Goal: Task Accomplishment & Management: Complete application form

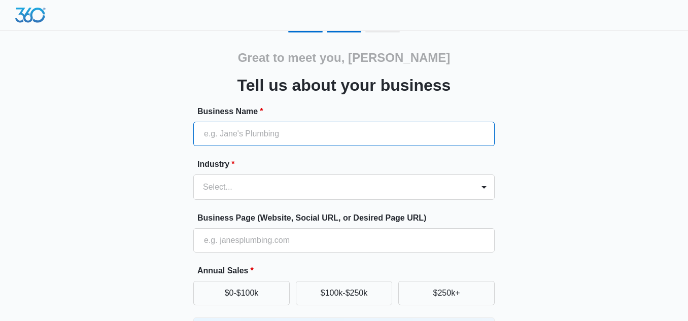
click at [295, 135] on input "Business Name *" at bounding box center [343, 134] width 301 height 24
paste input "Skybridge Property Group | Rental Property Management"
type input "Skybridge Property Group | Rental Property Management"
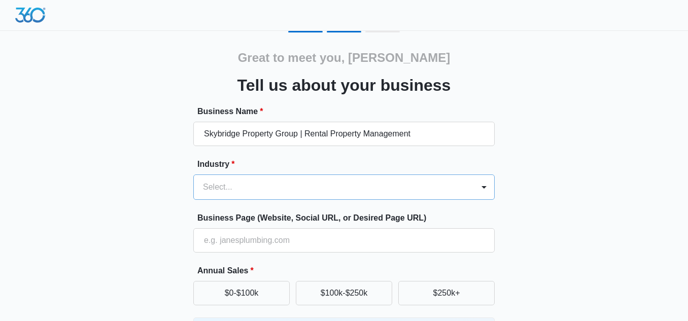
click at [250, 191] on div "Select..." at bounding box center [343, 187] width 301 height 25
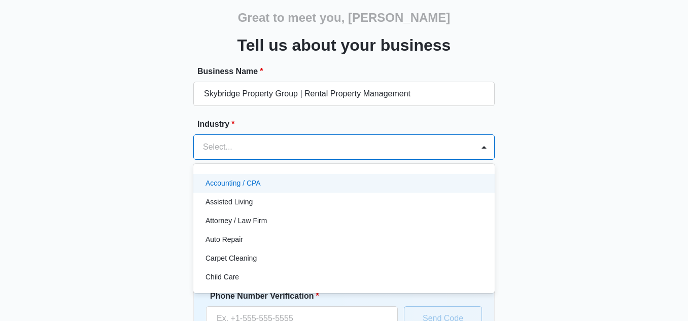
scroll to position [42, 0]
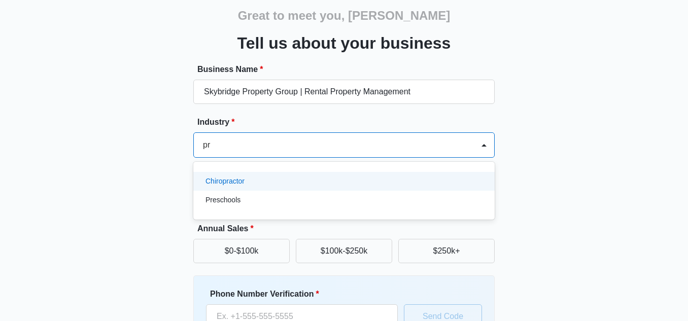
type input "p"
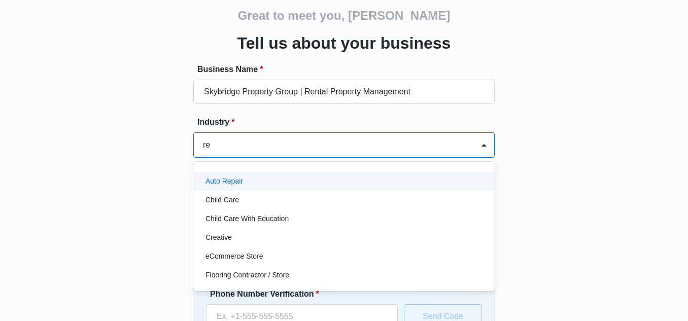
type input "r"
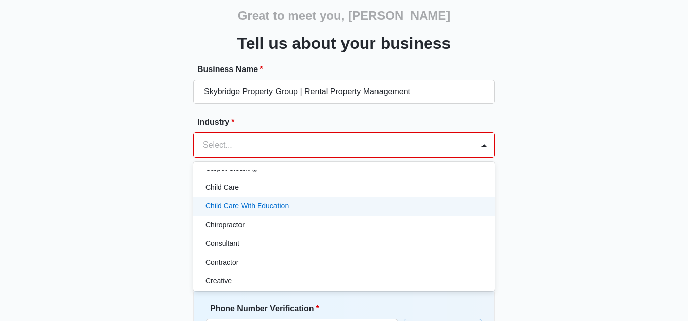
scroll to position [101, 0]
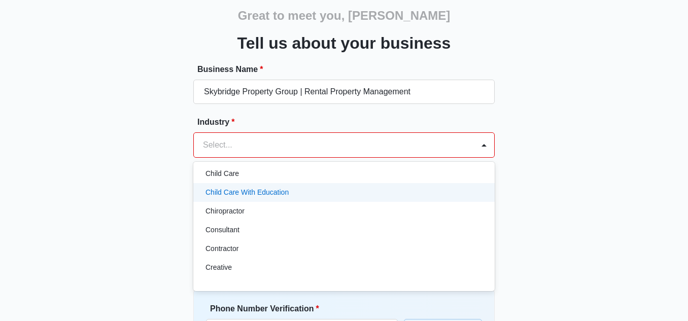
click at [519, 177] on div "Great to meet you, [PERSON_NAME] Tell us about your business Business Name * Sk…" at bounding box center [344, 202] width 609 height 426
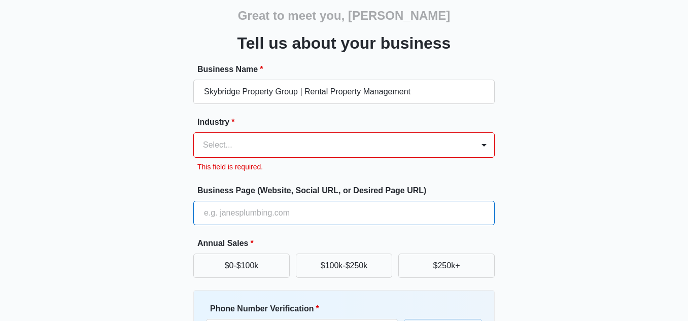
click at [296, 216] on input "Business Page (Website, Social URL, or Desired Page URL)" at bounding box center [343, 213] width 301 height 24
paste input "[URL][DOMAIN_NAME]"
type input "[URL][DOMAIN_NAME]"
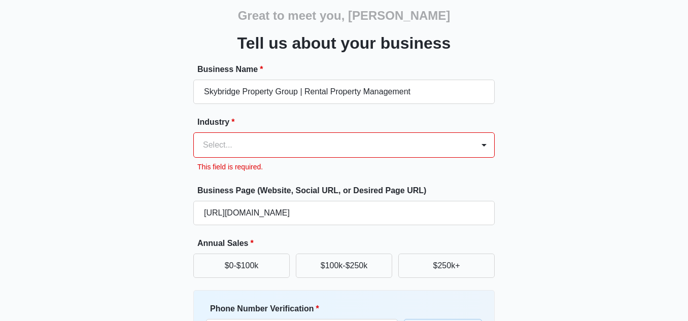
click at [540, 131] on div "Great to meet you, [PERSON_NAME] Tell us about your business Business Name * Sk…" at bounding box center [344, 202] width 609 height 426
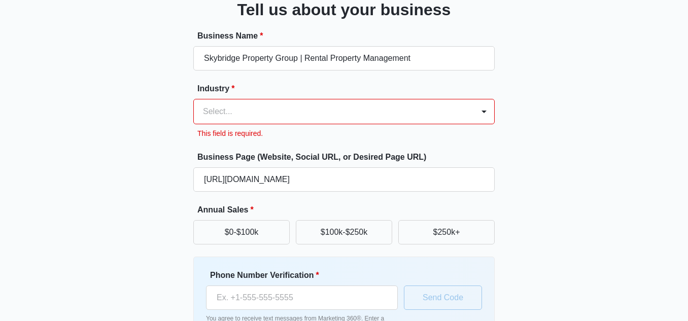
scroll to position [93, 0]
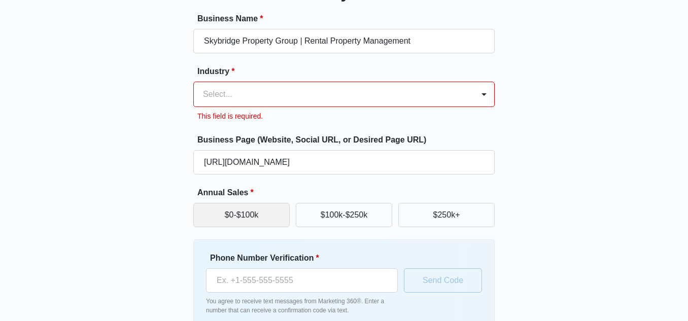
click at [261, 207] on button "$0-$100k" at bounding box center [241, 215] width 96 height 24
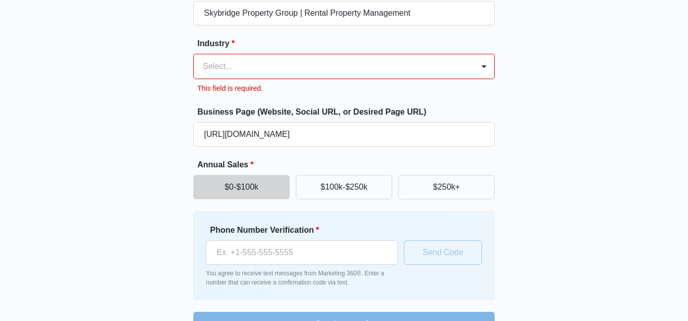
scroll to position [148, 0]
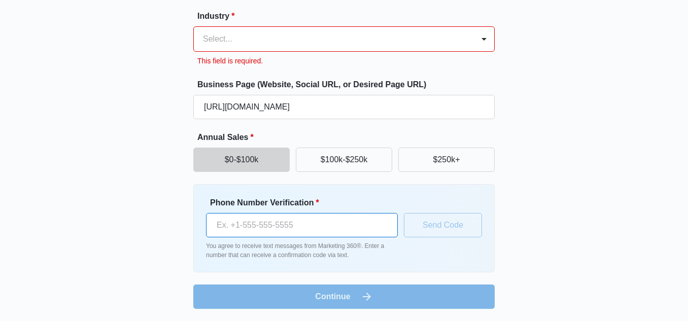
click at [242, 229] on input "Phone Number Verification *" at bounding box center [302, 225] width 192 height 24
click at [76, 144] on div "Great to meet you, [PERSON_NAME] Tell us about your business Business Name * Sk…" at bounding box center [344, 96] width 609 height 426
click at [279, 231] on input "Phone Number Verification *" at bounding box center [302, 225] width 192 height 24
paste input "[PHONE_NUMBER]"
type input "[PHONE_NUMBER]"
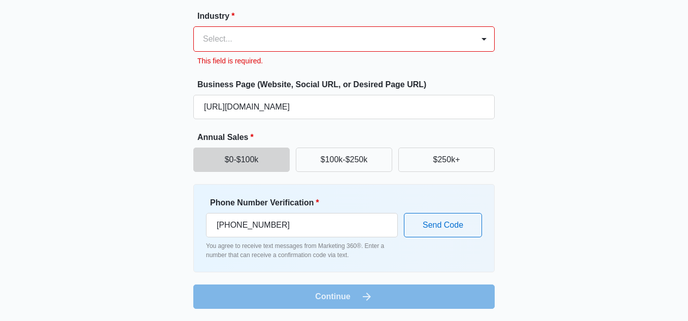
click at [249, 47] on div "Select..." at bounding box center [334, 39] width 280 height 24
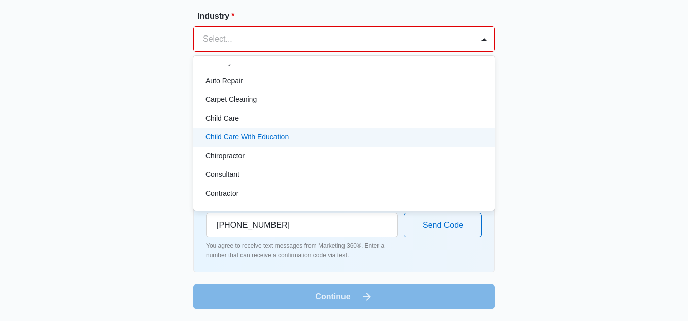
scroll to position [101, 0]
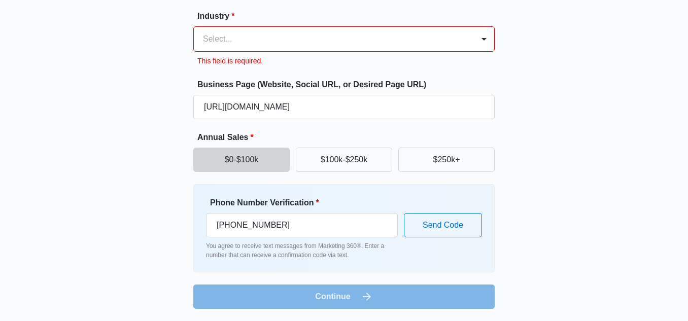
click at [246, 30] on div "Select..." at bounding box center [334, 39] width 280 height 24
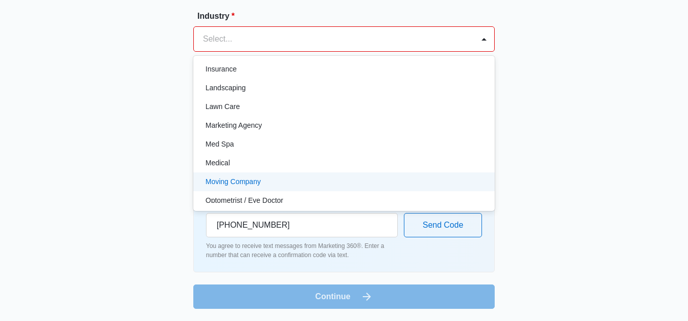
scroll to position [507, 0]
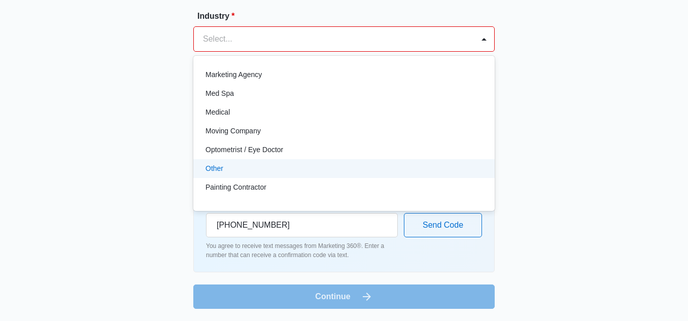
click at [304, 171] on div "Other" at bounding box center [343, 168] width 275 height 11
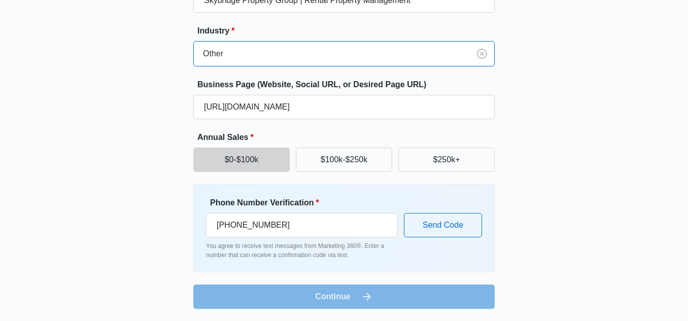
scroll to position [133, 0]
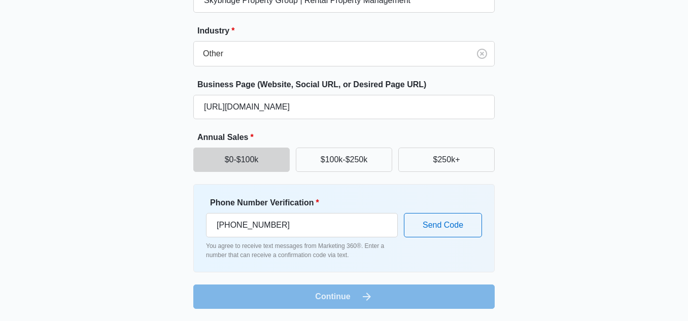
click at [294, 296] on form "Business Name * Skybridge Property Group | Rental Property Management Industry …" at bounding box center [343, 140] width 301 height 337
click at [259, 166] on button "$0-$100k" at bounding box center [241, 160] width 96 height 24
click at [310, 161] on button "$100k-$250k" at bounding box center [344, 160] width 96 height 24
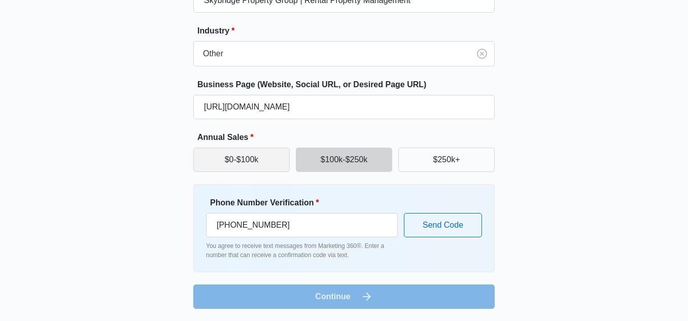
click at [250, 155] on button "$0-$100k" at bounding box center [241, 160] width 96 height 24
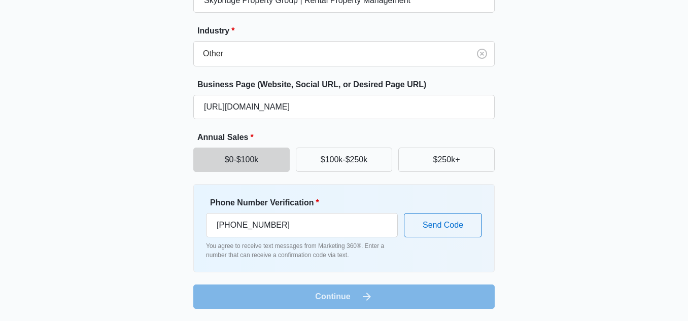
drag, startPoint x: 382, startPoint y: 297, endPoint x: 405, endPoint y: 244, distance: 58.2
click at [382, 294] on form "Business Name * Skybridge Property Group | Rental Property Management Industry …" at bounding box center [343, 140] width 301 height 337
click at [441, 218] on button "Send Code" at bounding box center [443, 225] width 78 height 24
